Goal: Navigation & Orientation: Find specific page/section

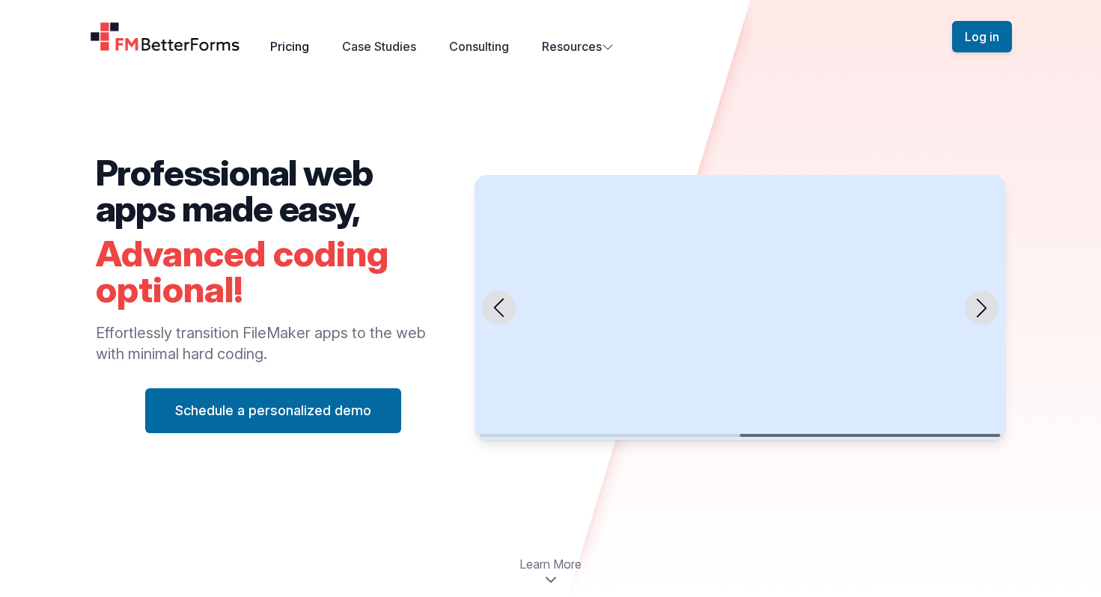
click at [282, 49] on link "Pricing" at bounding box center [289, 46] width 39 height 15
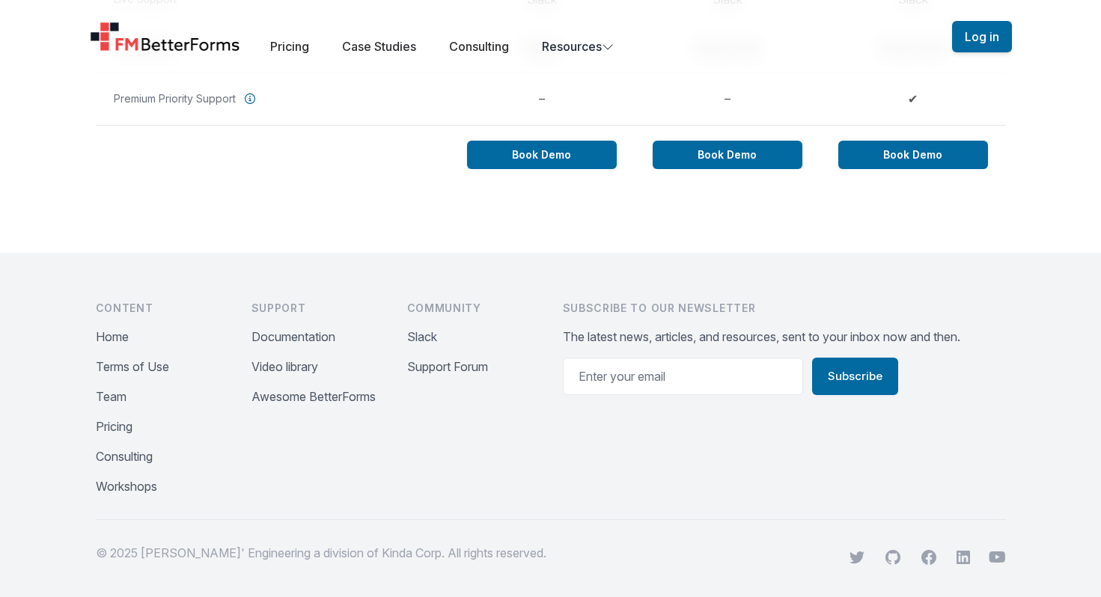
scroll to position [1508, 0]
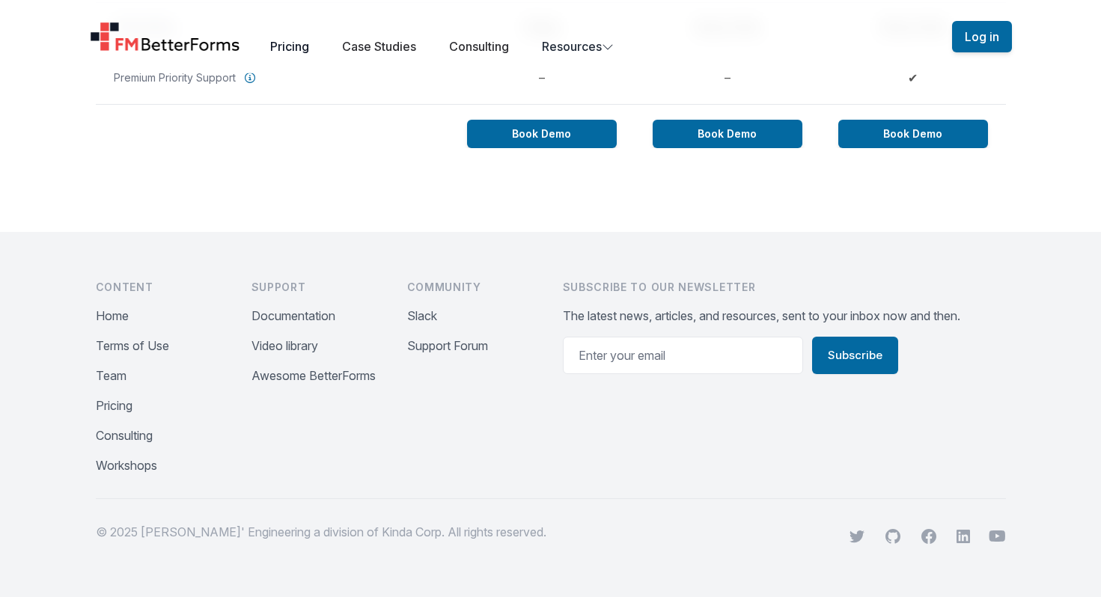
click at [291, 48] on link "Pricing" at bounding box center [289, 46] width 39 height 15
click at [401, 45] on link "Case Studies" at bounding box center [379, 46] width 74 height 15
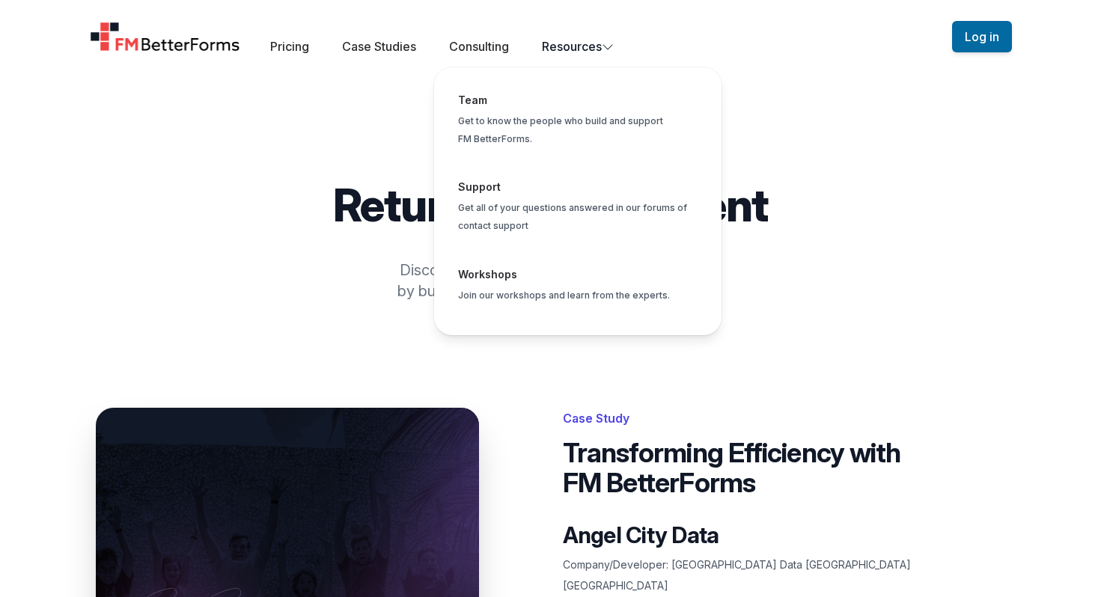
click at [557, 39] on button "Resources Team Get to know the people who build and support FM BetterForms. Sup…" at bounding box center [578, 46] width 72 height 18
click at [526, 295] on span "Global" at bounding box center [578, 289] width 264 height 70
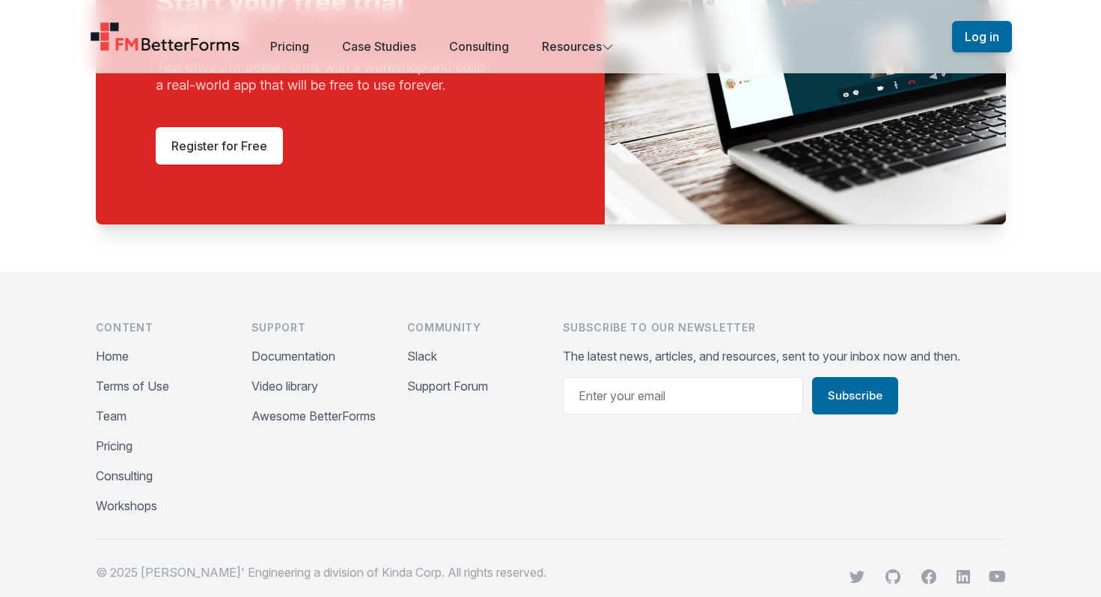
scroll to position [1055, 0]
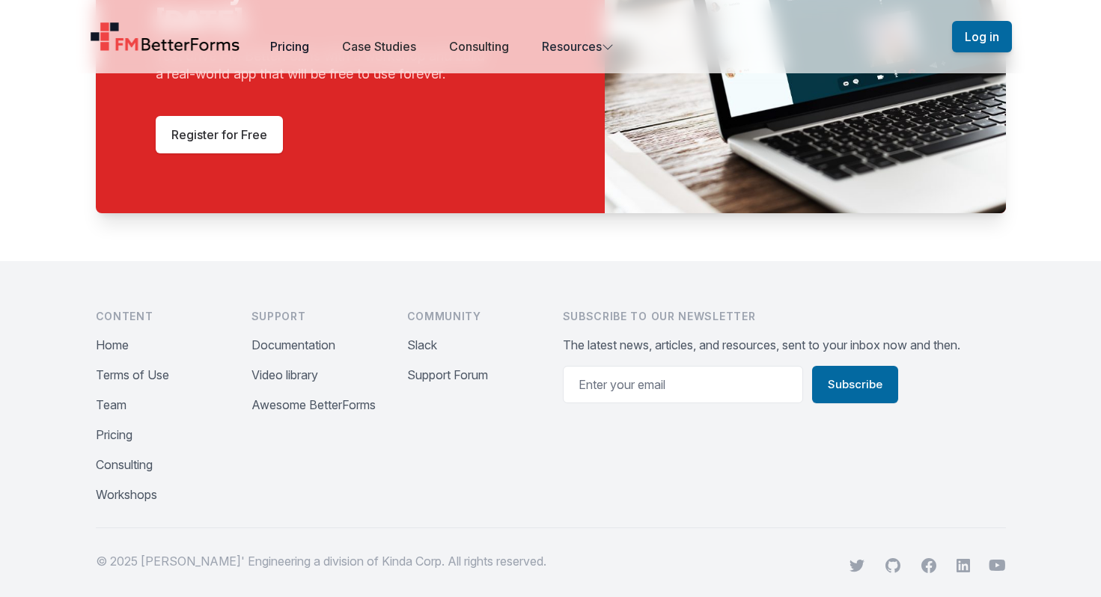
click at [301, 46] on link "Pricing" at bounding box center [289, 46] width 39 height 15
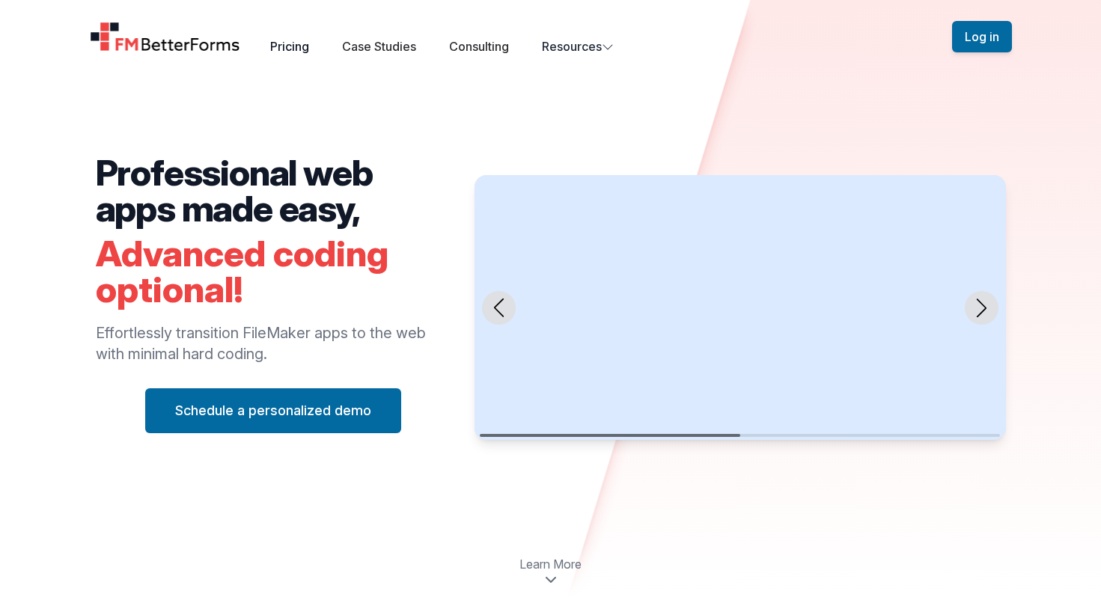
click at [300, 49] on link "Pricing" at bounding box center [289, 46] width 39 height 15
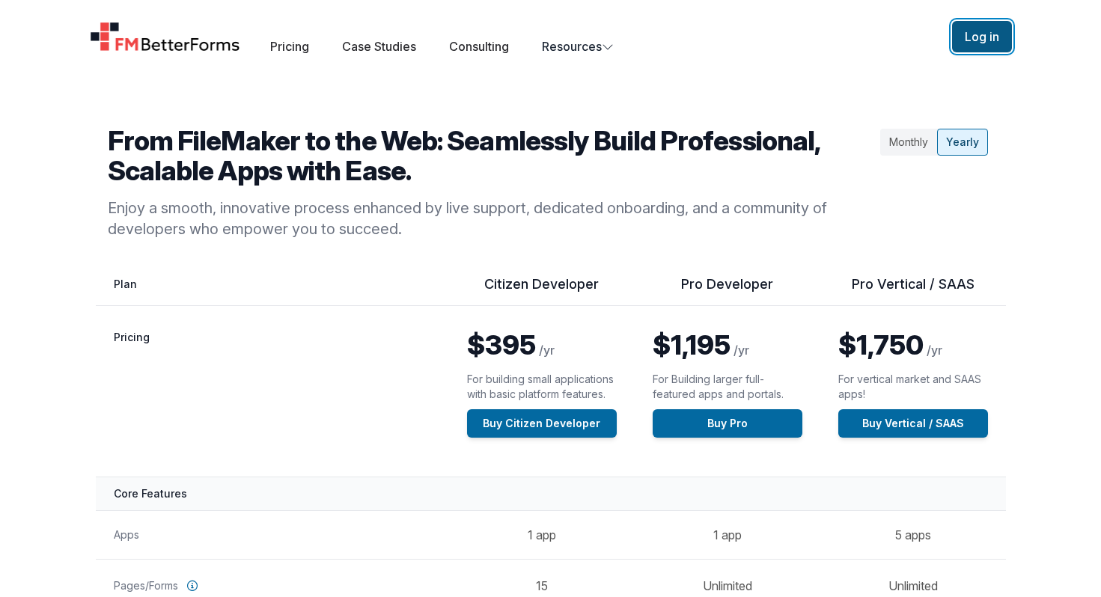
click at [986, 34] on button "Log in" at bounding box center [982, 36] width 60 height 31
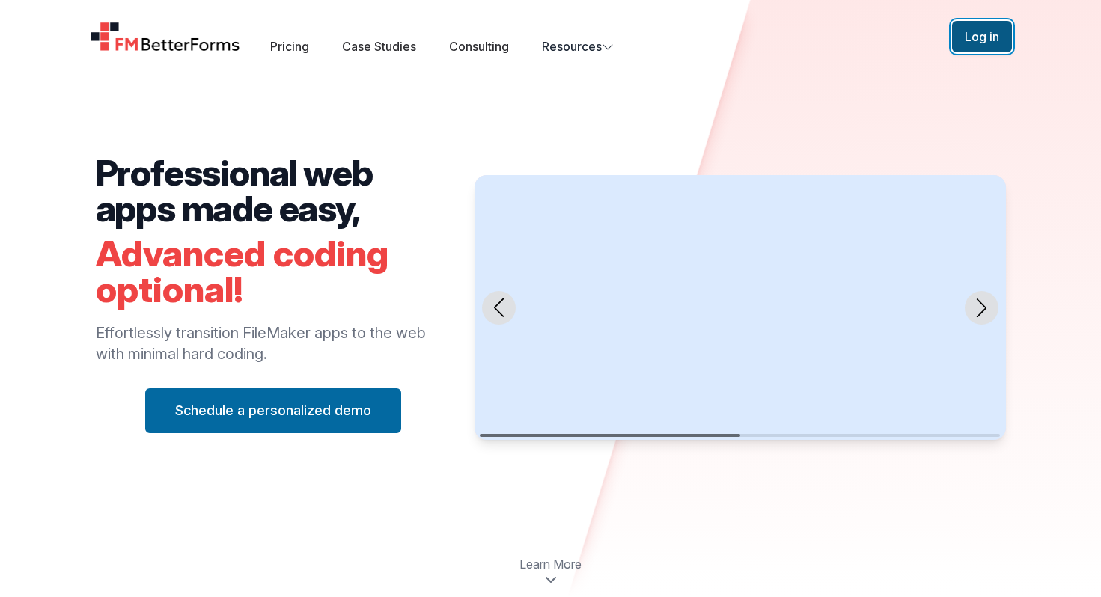
click at [1006, 43] on button "Log in" at bounding box center [982, 36] width 60 height 31
